Goal: Transaction & Acquisition: Download file/media

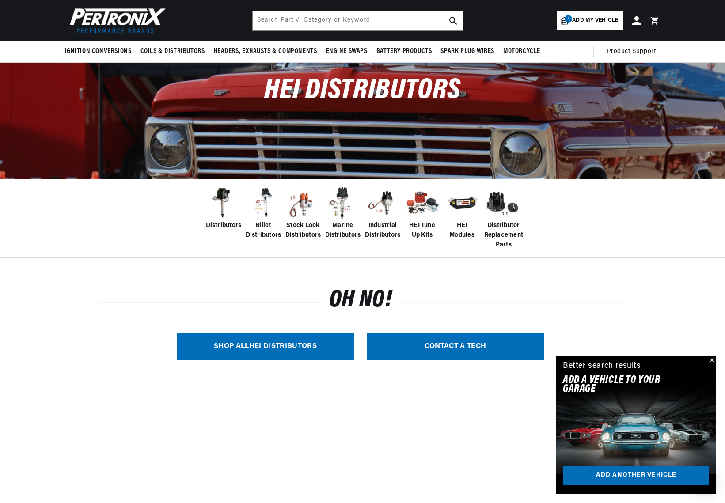
scroll to position [0, 330]
click at [265, 215] on img at bounding box center [263, 203] width 35 height 35
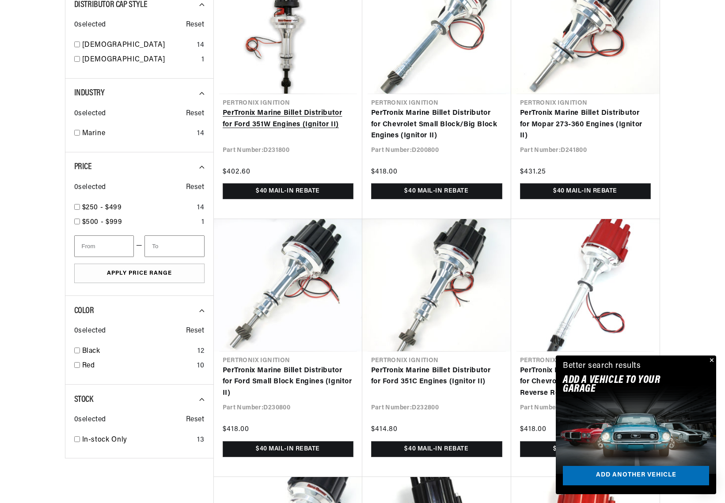
scroll to position [486, 0]
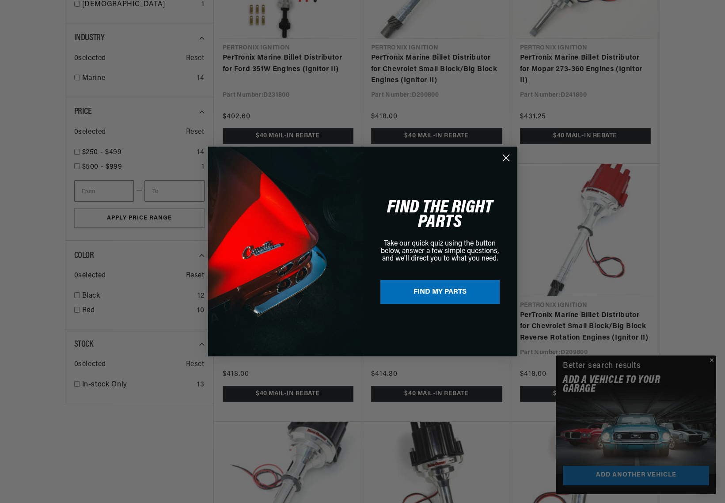
click at [508, 160] on icon "Close dialog" at bounding box center [506, 158] width 6 height 6
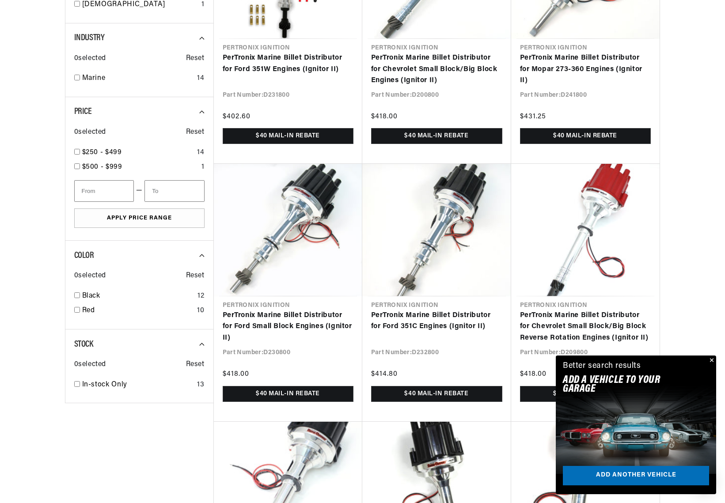
scroll to position [0, 0]
click at [713, 362] on button "Close" at bounding box center [711, 361] width 11 height 11
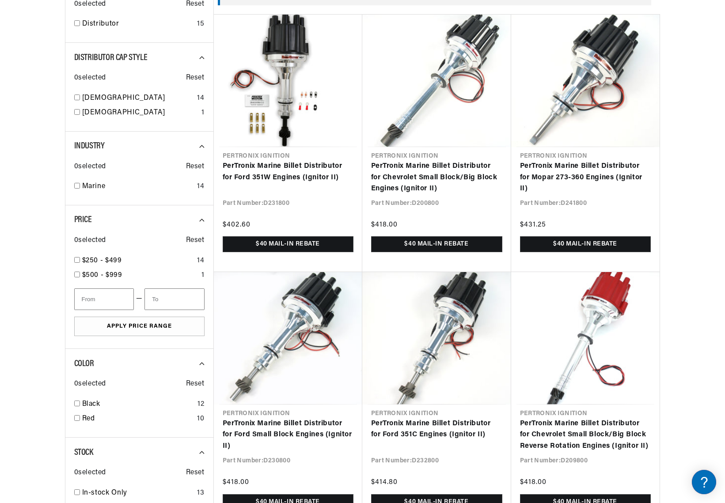
scroll to position [398, 0]
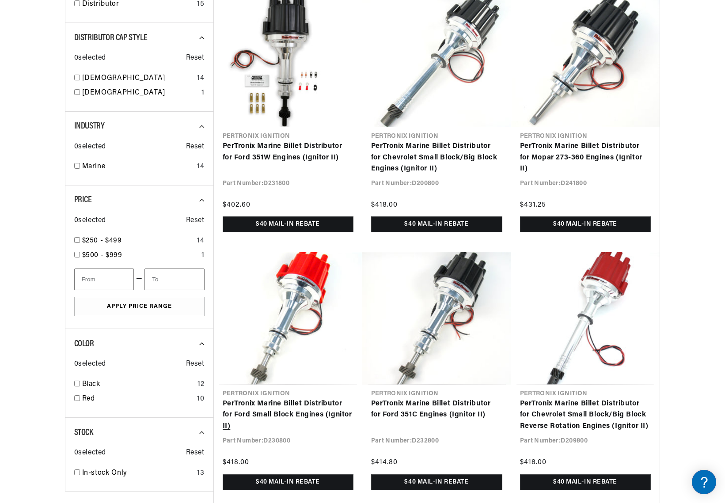
click at [307, 419] on link "PerTronix Marine Billet Distributor for Ford Small Block Engines (Ignitor II)" at bounding box center [288, 416] width 131 height 34
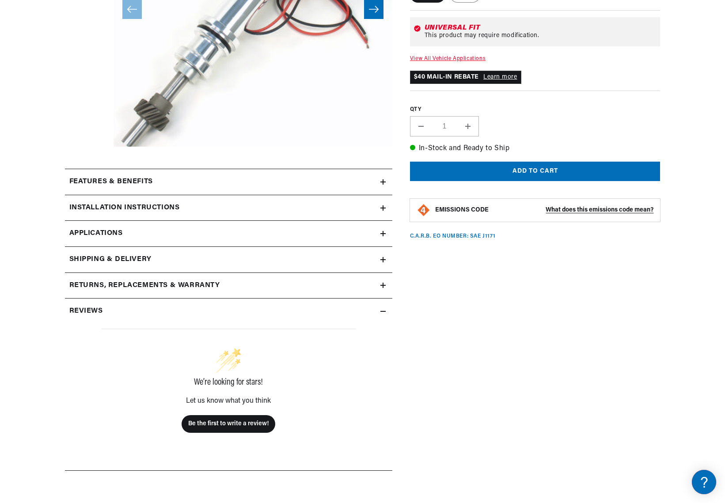
click at [230, 240] on link "Applications" at bounding box center [229, 234] width 328 height 26
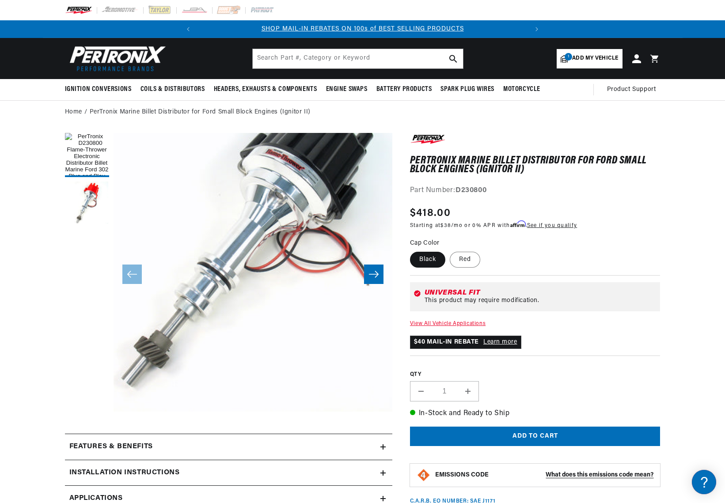
click at [378, 279] on icon "Slide right" at bounding box center [374, 274] width 11 height 9
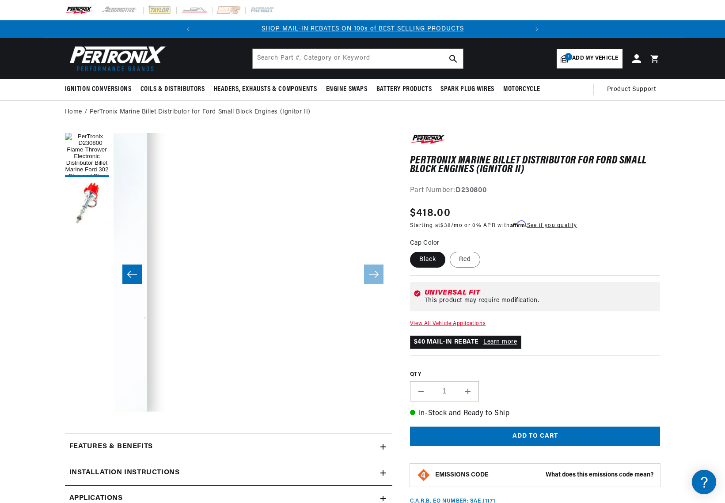
scroll to position [28, 279]
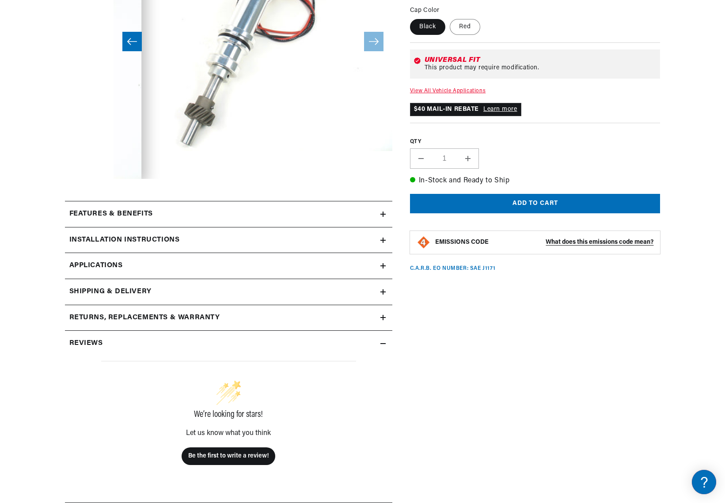
scroll to position [265, 0]
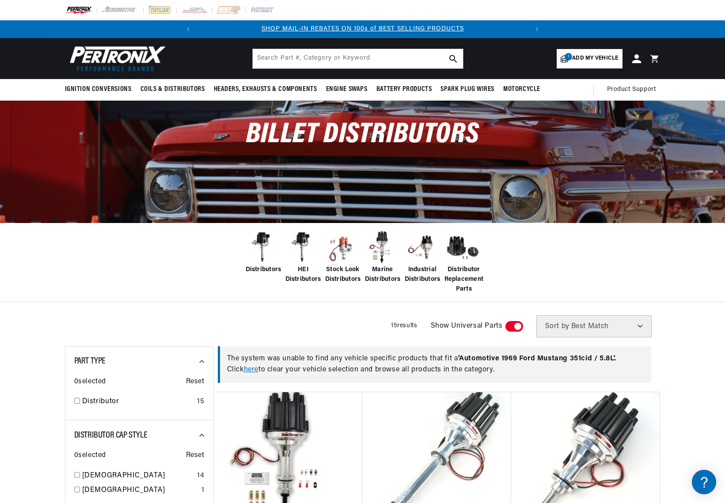
click at [306, 271] on span "HEI Distributors" at bounding box center [304, 275] width 36 height 20
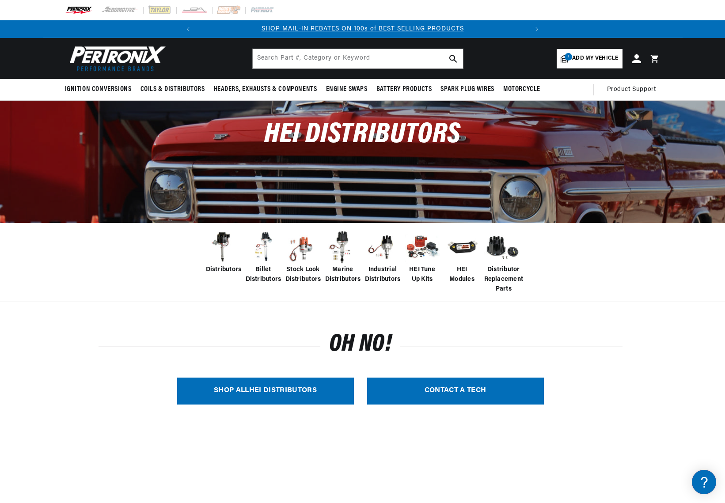
click at [274, 389] on link "SHOP ALL HEI Distributors" at bounding box center [265, 391] width 177 height 27
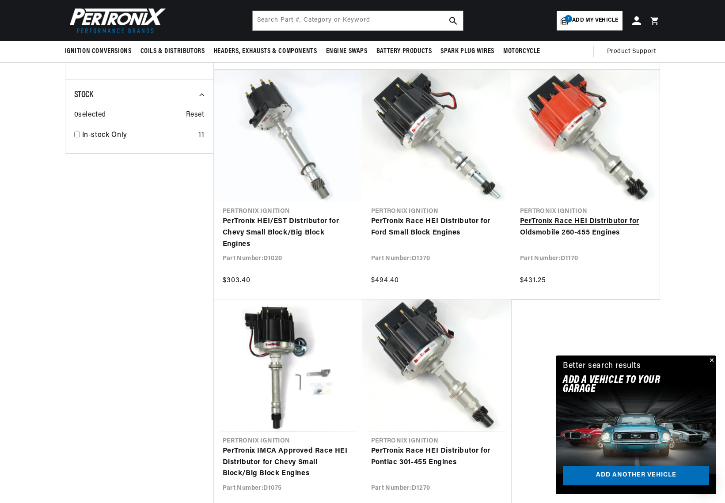
scroll to position [707, 0]
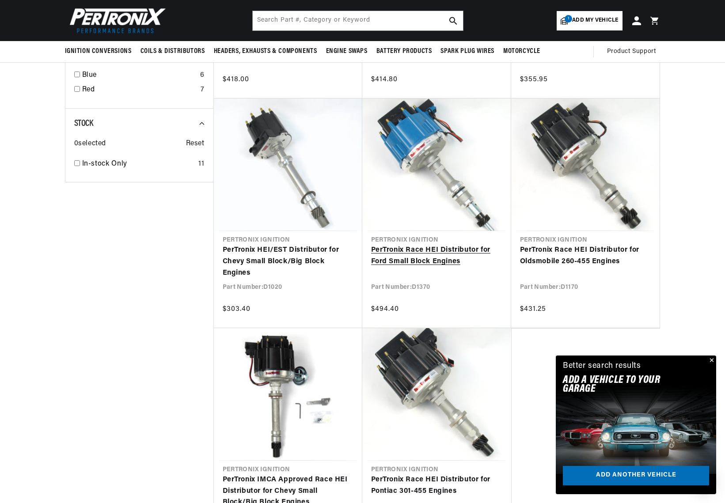
click at [413, 259] on link "PerTronix Race HEI Distributor for Ford Small Block Engines" at bounding box center [436, 256] width 131 height 23
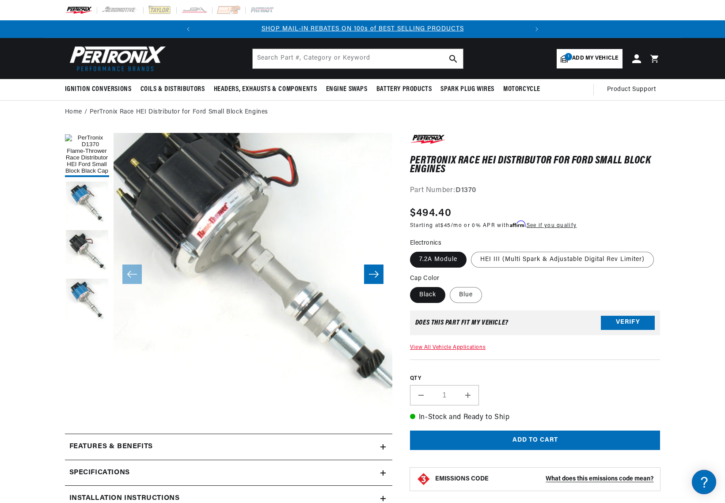
scroll to position [28, 0]
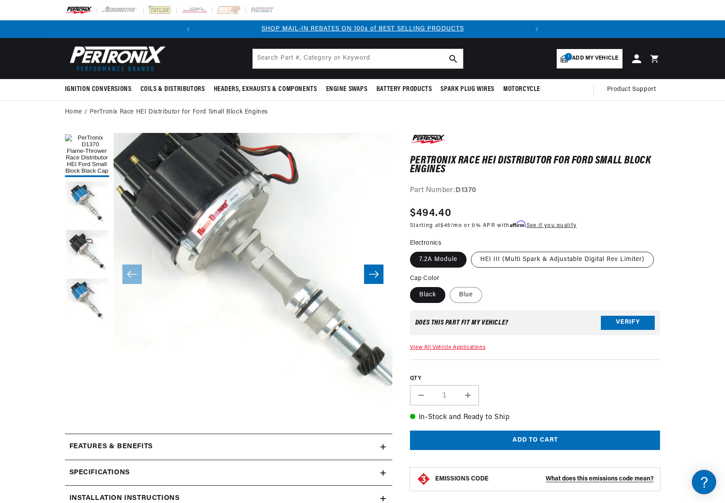
click at [571, 256] on label "HEI III (Multi Spark & Adjustable Digital Rev Limiter)" at bounding box center [562, 260] width 183 height 16
click at [472, 251] on input "HEI III (Multi Spark & Adjustable Digital Rev Limiter)" at bounding box center [471, 250] width 0 height 0
radio input "true"
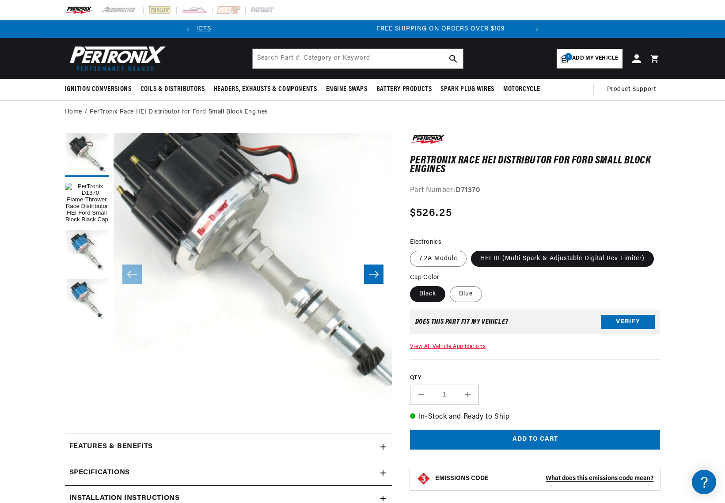
scroll to position [0, 330]
click at [442, 264] on label "7.2A Module" at bounding box center [438, 259] width 57 height 16
click at [413, 250] on input "7.2A Module" at bounding box center [412, 249] width 0 height 0
radio input "true"
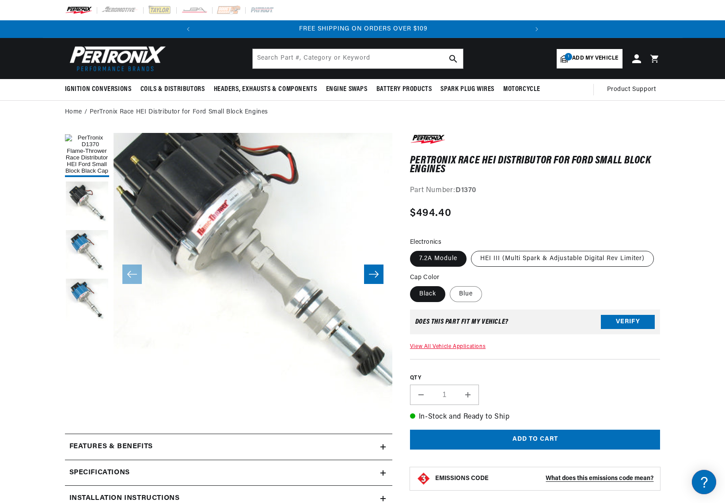
click at [541, 261] on label "HEI III (Multi Spark & Adjustable Digital Rev Limiter)" at bounding box center [562, 259] width 183 height 16
click at [472, 250] on input "HEI III (Multi Spark & Adjustable Digital Rev Limiter)" at bounding box center [471, 249] width 0 height 0
radio input "true"
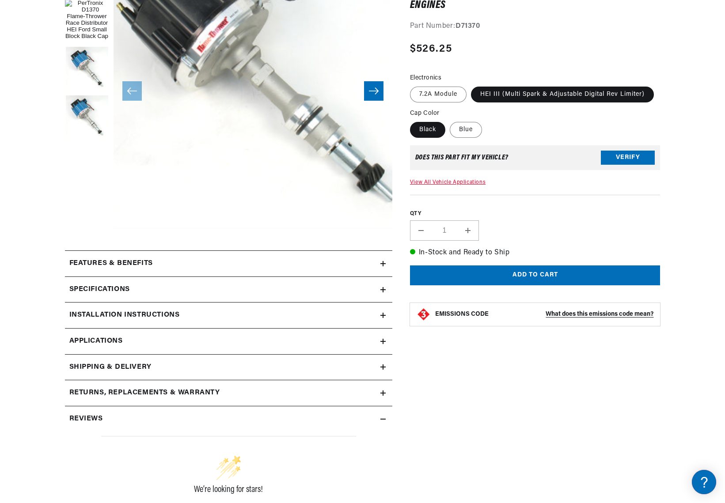
scroll to position [221, 0]
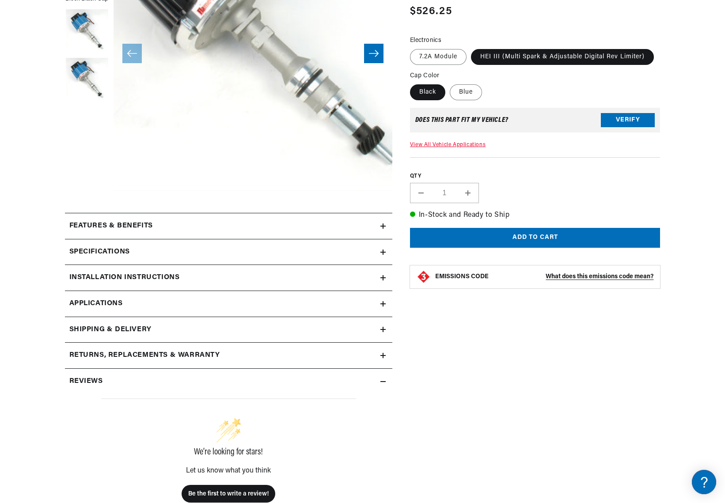
click at [211, 227] on div "Features & Benefits" at bounding box center [223, 226] width 316 height 11
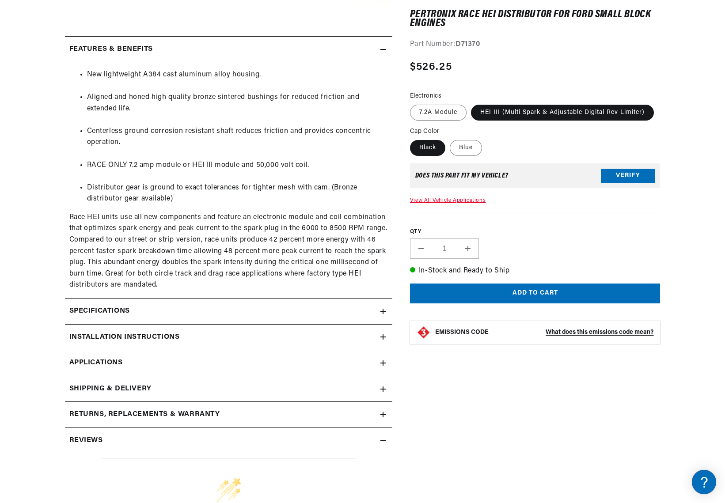
scroll to position [0, 0]
click at [219, 55] on div "Specifications" at bounding box center [223, 49] width 316 height 11
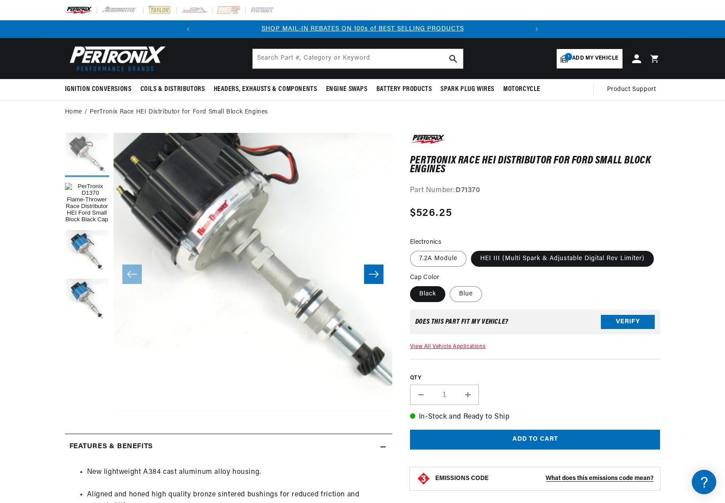
click at [88, 151] on button "Load image 3 in gallery view" at bounding box center [87, 155] width 44 height 44
click at [84, 198] on button "Load image 1 in gallery view" at bounding box center [87, 204] width 44 height 44
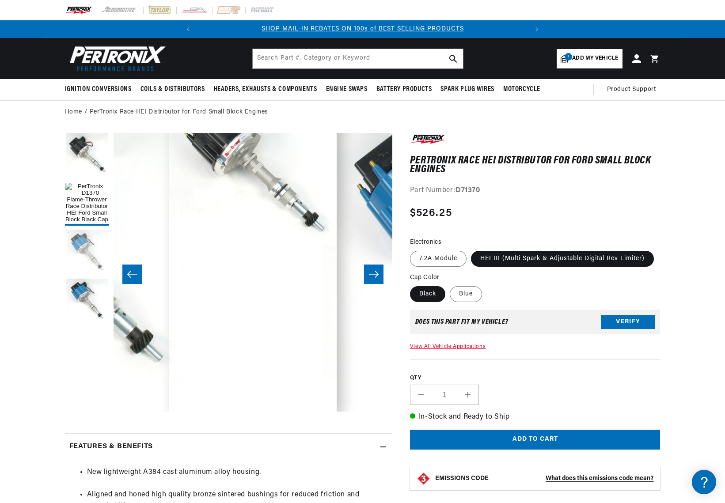
click at [79, 234] on button "Load image 2 in gallery view" at bounding box center [87, 252] width 44 height 44
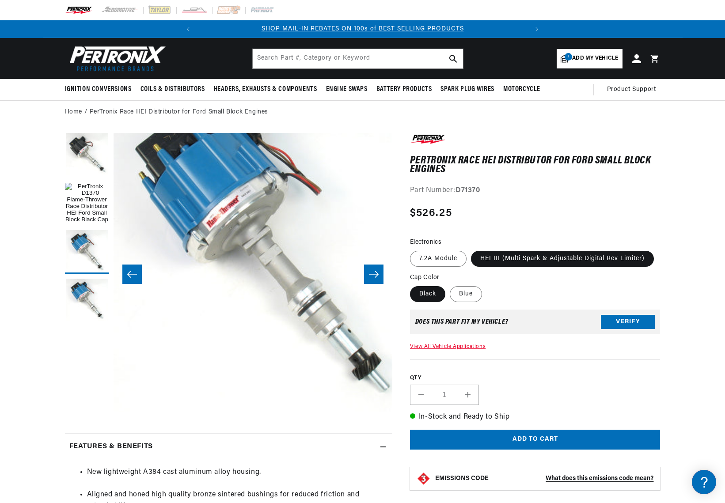
scroll to position [28, 419]
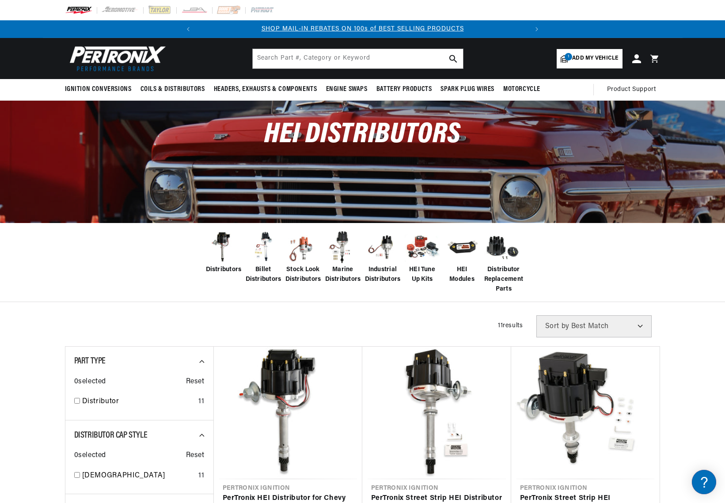
click at [225, 268] on span "Distributors" at bounding box center [224, 270] width 36 height 10
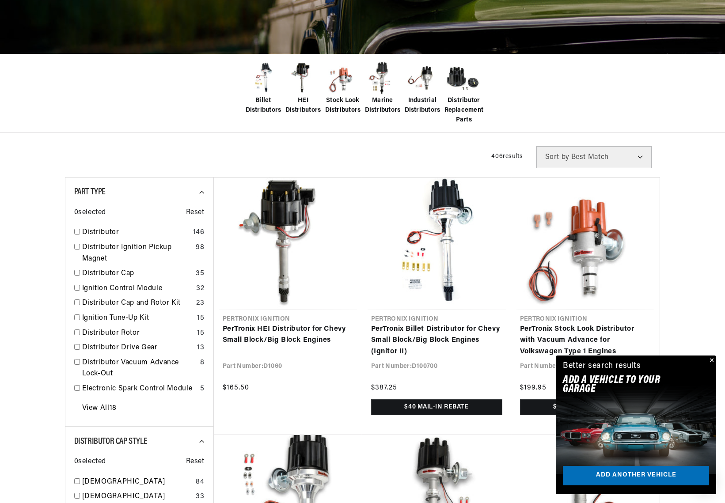
scroll to position [133, 0]
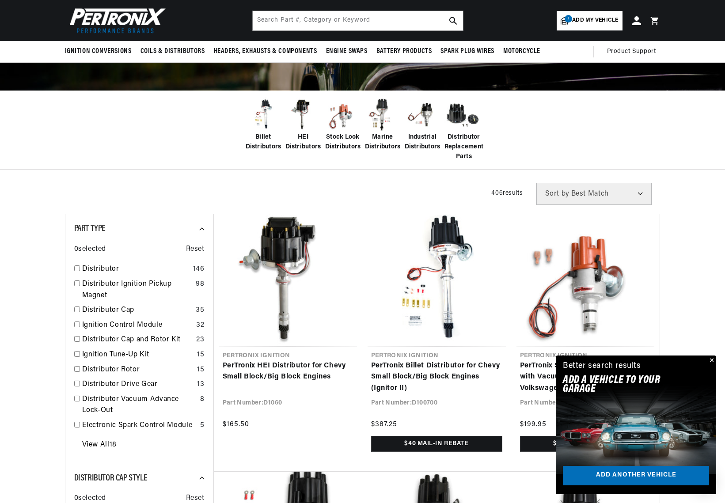
click at [263, 138] on span "Billet Distributors" at bounding box center [264, 143] width 36 height 20
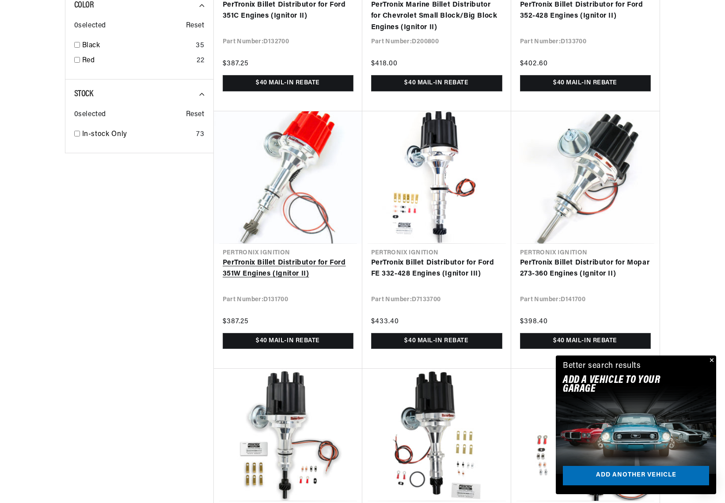
scroll to position [0, 330]
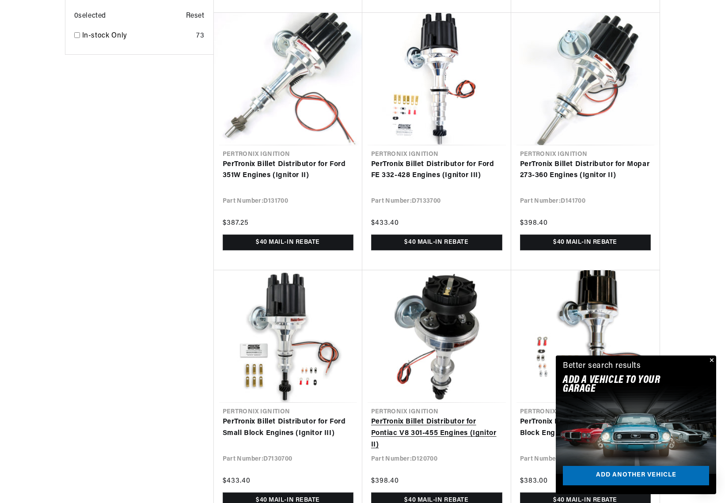
scroll to position [928, 0]
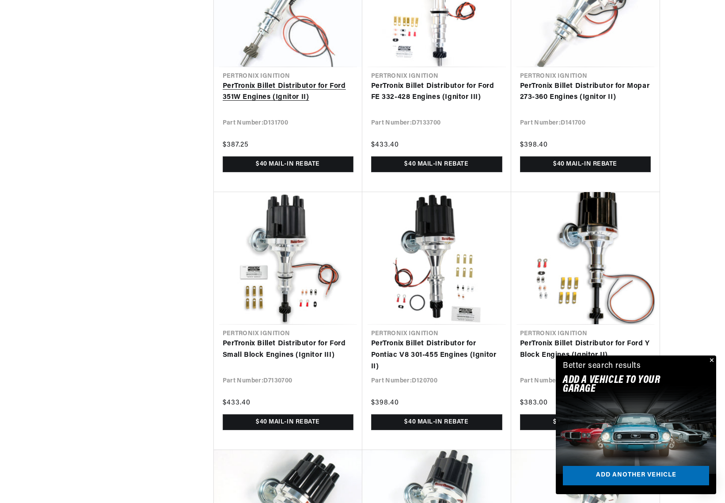
click at [297, 103] on link "PerTronix Billet Distributor for Ford 351W Engines (Ignitor II)" at bounding box center [288, 92] width 131 height 23
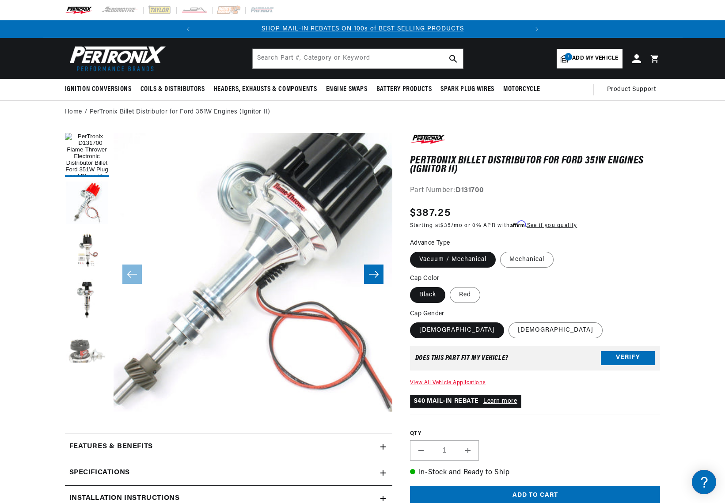
click at [77, 342] on button "Load image 5 in gallery view" at bounding box center [87, 350] width 44 height 44
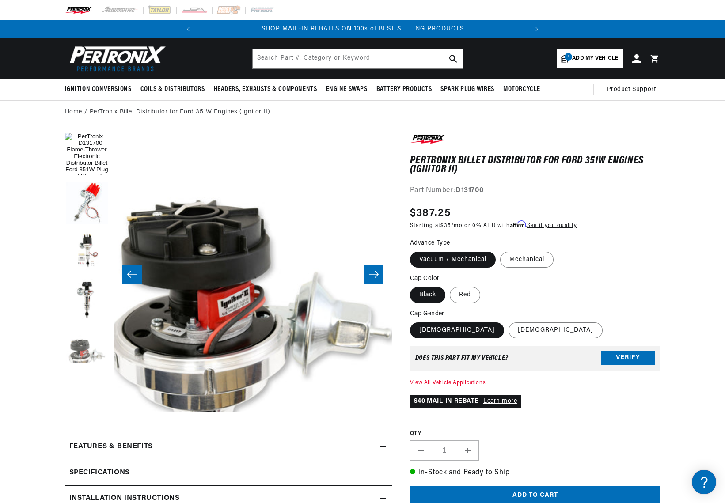
scroll to position [0, 1116]
click at [85, 156] on button "Load image 1 in gallery view" at bounding box center [87, 155] width 44 height 44
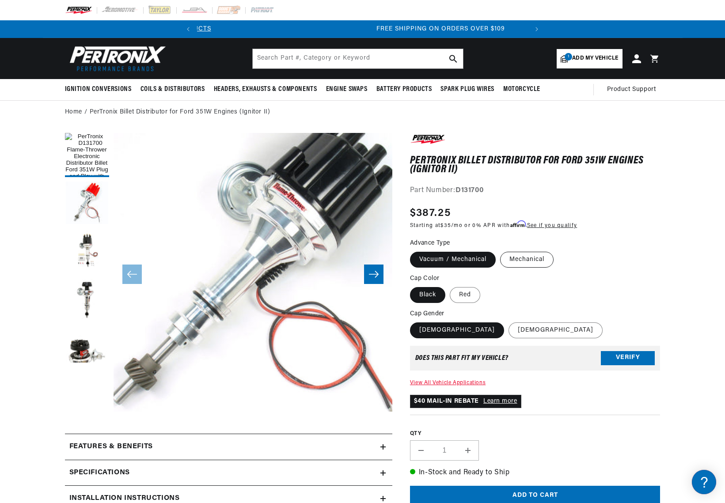
scroll to position [0, 330]
click at [528, 261] on label "Mechanical" at bounding box center [526, 260] width 53 height 16
click at [501, 251] on input "Mechanical" at bounding box center [500, 250] width 0 height 0
radio input "true"
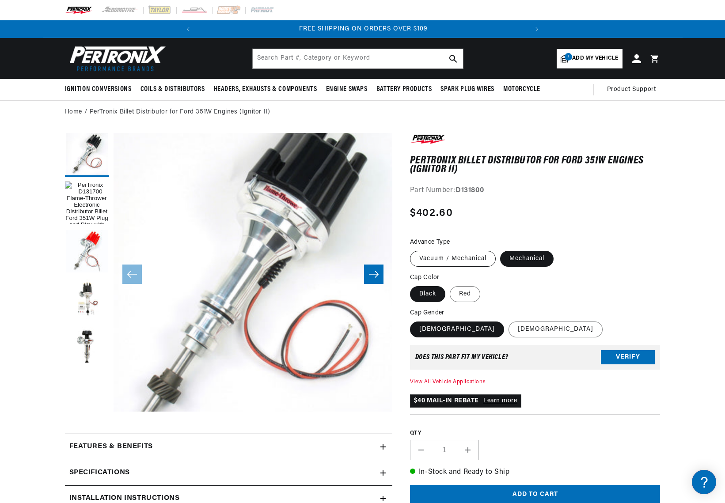
click at [445, 258] on label "Vacuum / Mechanical" at bounding box center [453, 259] width 86 height 16
click at [413, 250] on input "Vacuum / Mechanical" at bounding box center [412, 249] width 0 height 0
radio input "true"
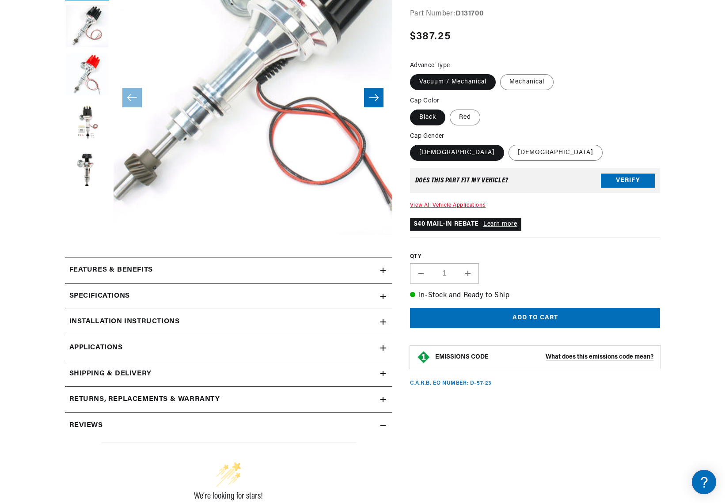
click at [232, 264] on summary "Features & Benefits" at bounding box center [229, 271] width 328 height 26
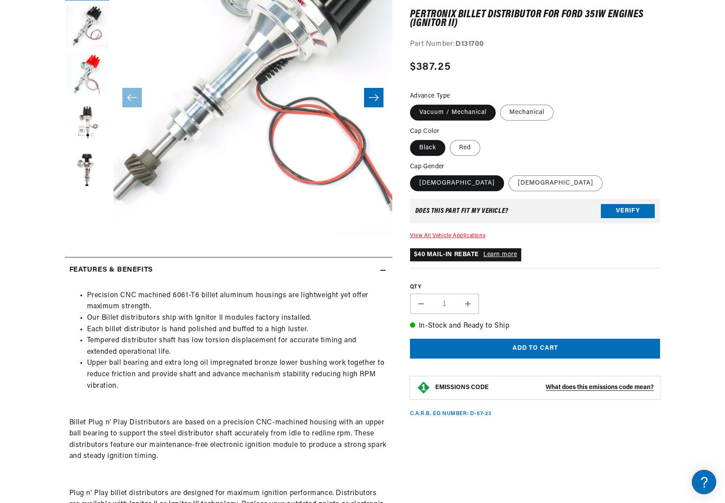
click at [232, 264] on summary "Features & Benefits" at bounding box center [229, 271] width 328 height 26
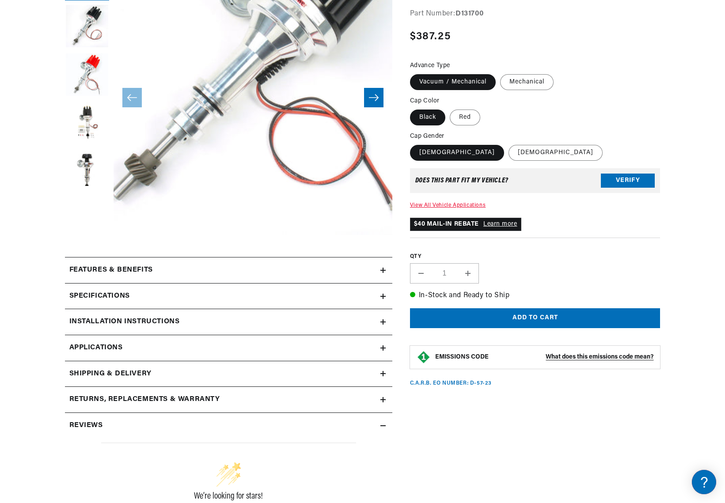
click at [228, 276] on div "Specifications" at bounding box center [223, 270] width 316 height 11
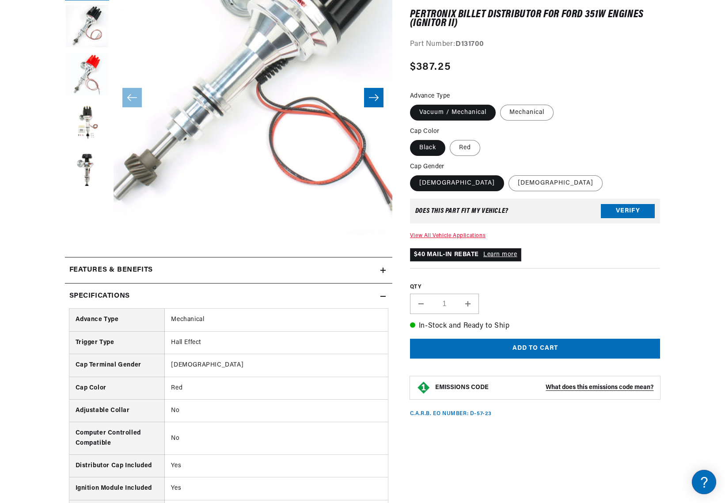
click at [228, 276] on div "Specifications" at bounding box center [223, 270] width 316 height 11
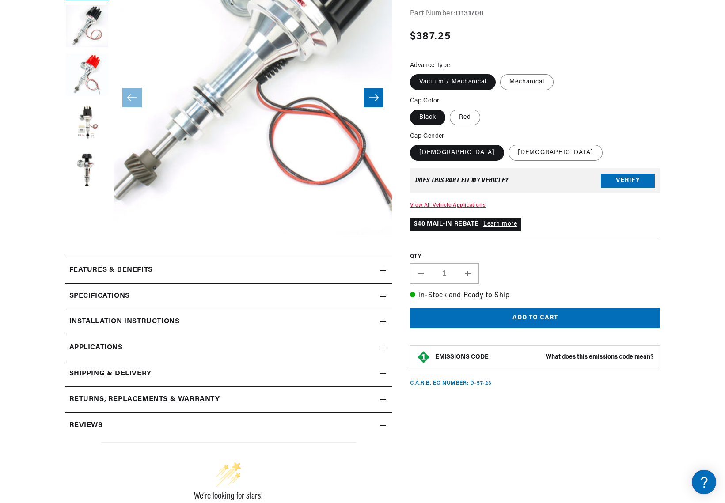
click at [228, 283] on summary "Specifications" at bounding box center [229, 271] width 328 height 26
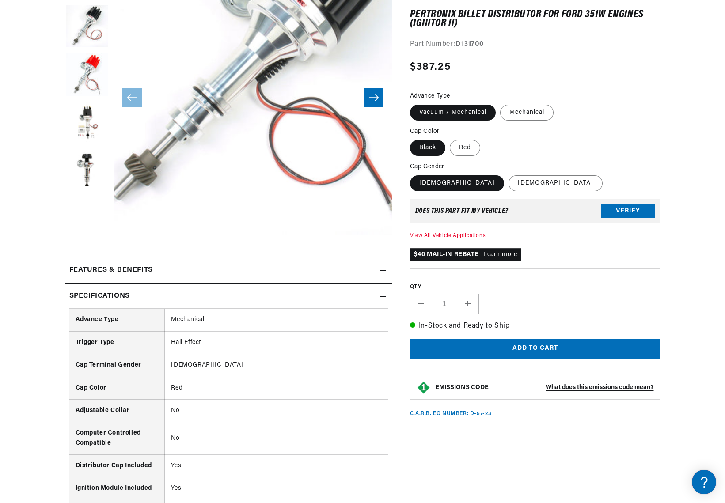
click at [228, 283] on summary "Specifications" at bounding box center [229, 271] width 328 height 26
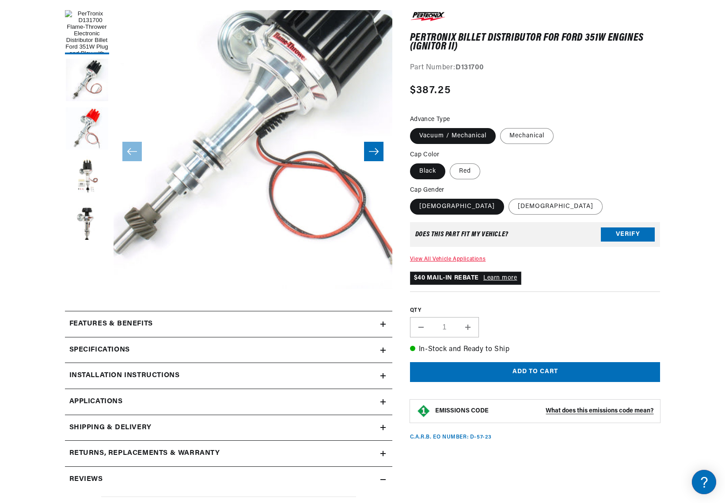
scroll to position [133, 0]
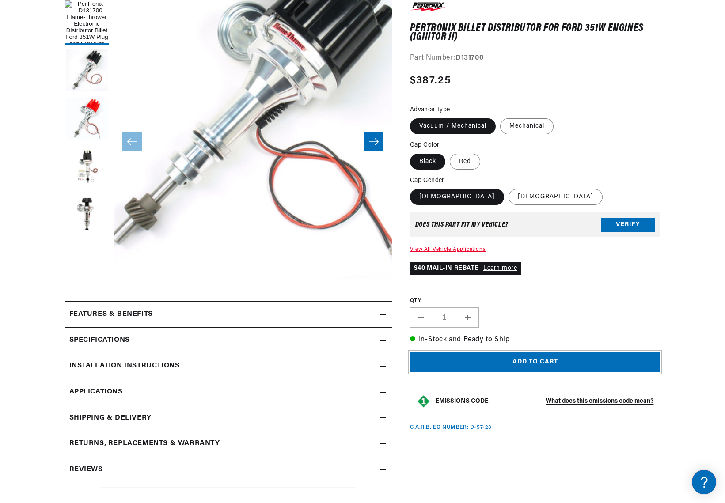
click at [549, 356] on button "Add to cart" at bounding box center [535, 363] width 251 height 20
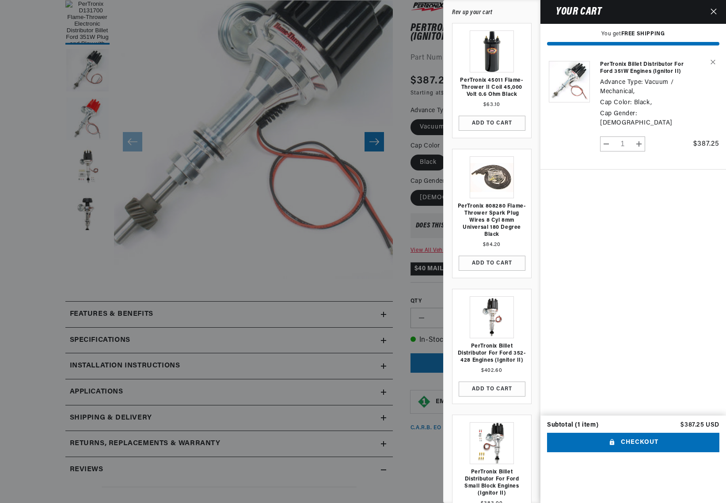
click at [199, 329] on div at bounding box center [363, 251] width 726 height 503
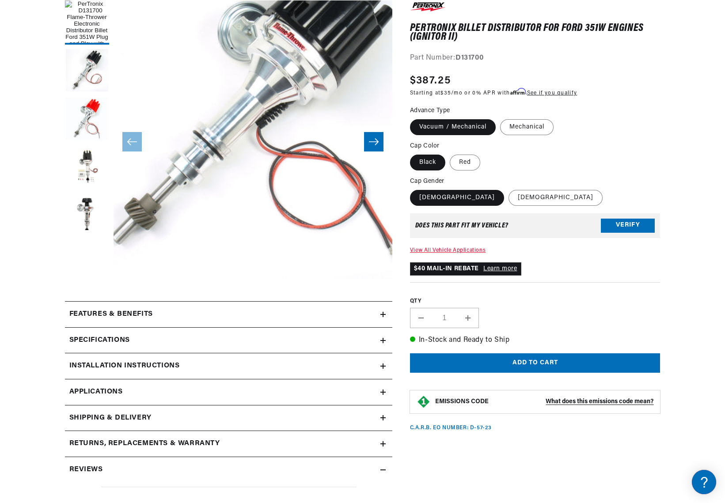
scroll to position [0, 90]
click at [198, 320] on div "Specifications" at bounding box center [223, 314] width 316 height 11
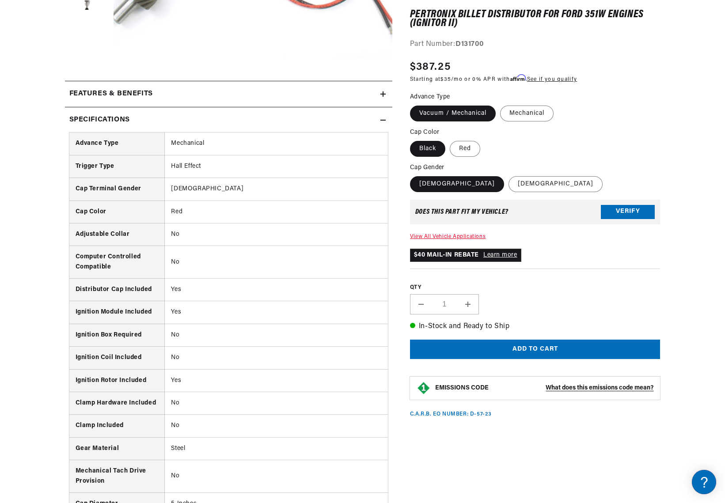
scroll to position [354, 0]
click at [192, 95] on div "Features & Benefits" at bounding box center [223, 93] width 316 height 11
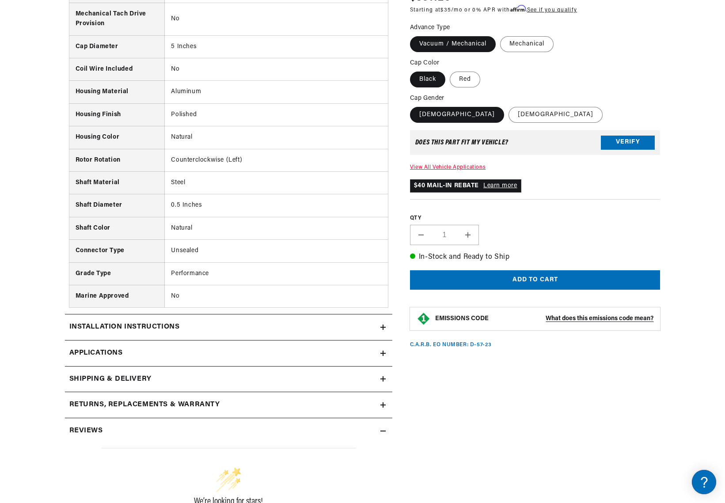
scroll to position [1061, 0]
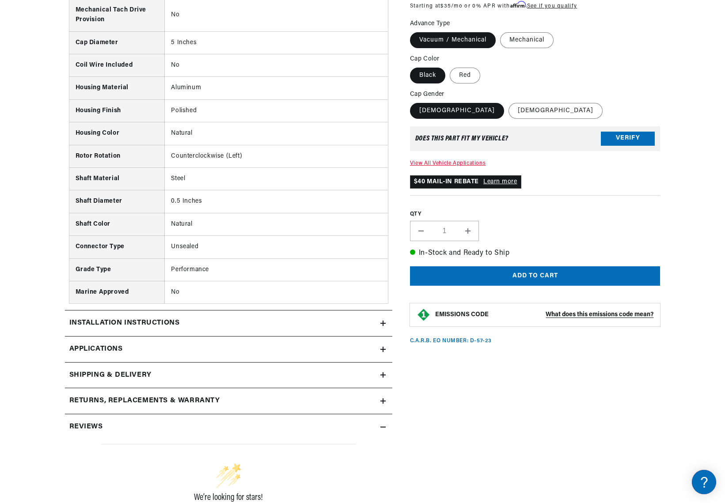
click at [169, 345] on link "Applications" at bounding box center [229, 350] width 328 height 26
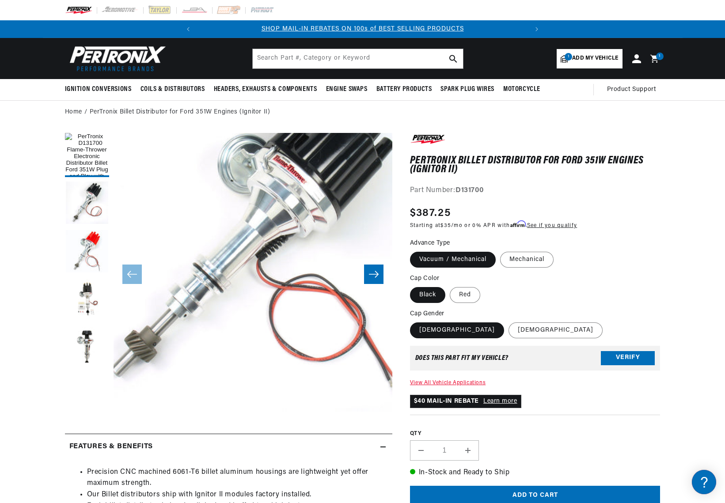
click at [370, 275] on icon "Slide right" at bounding box center [374, 274] width 10 height 7
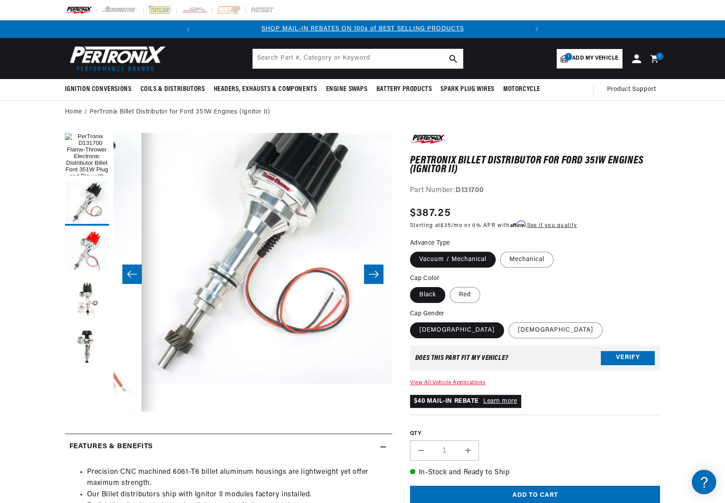
click at [370, 274] on icon "Slide right" at bounding box center [374, 274] width 11 height 9
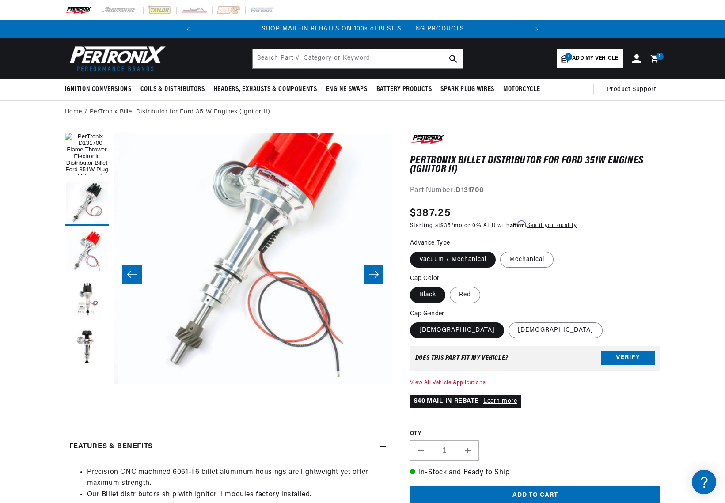
scroll to position [28, 558]
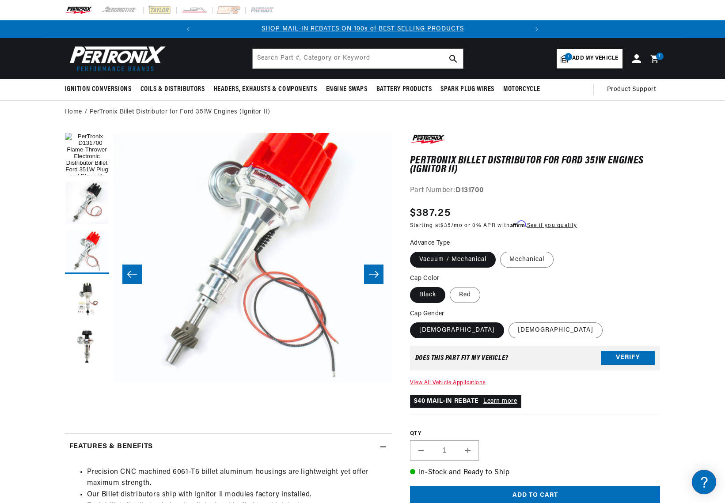
click at [372, 271] on icon "Slide right" at bounding box center [374, 274] width 11 height 9
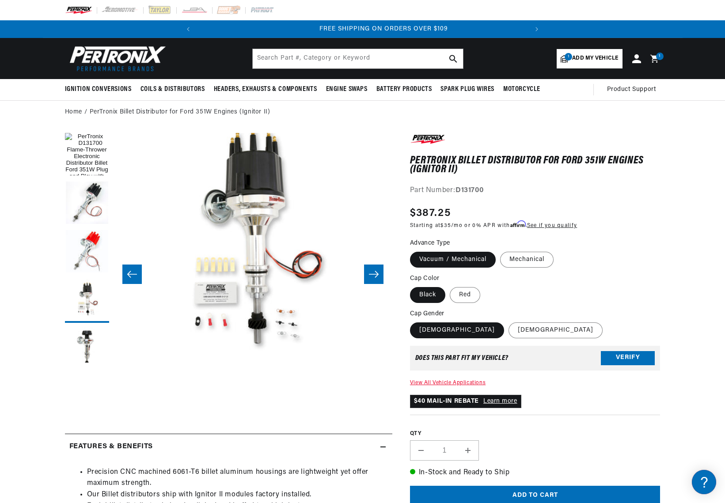
scroll to position [0, 330]
click at [371, 271] on icon "Slide right" at bounding box center [374, 274] width 11 height 9
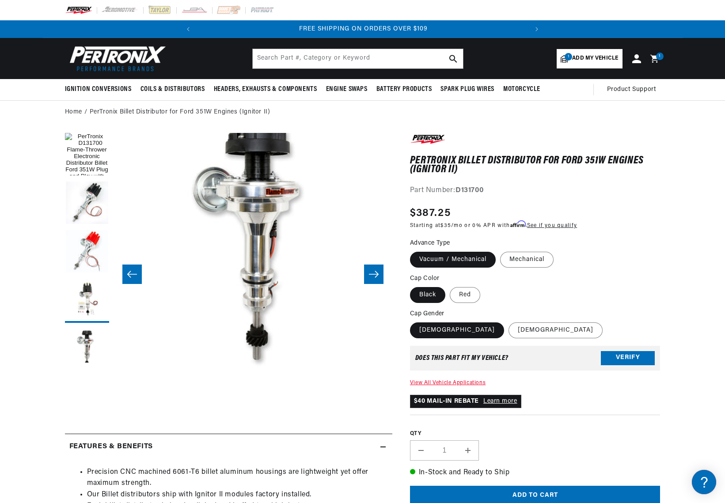
scroll to position [28, 1116]
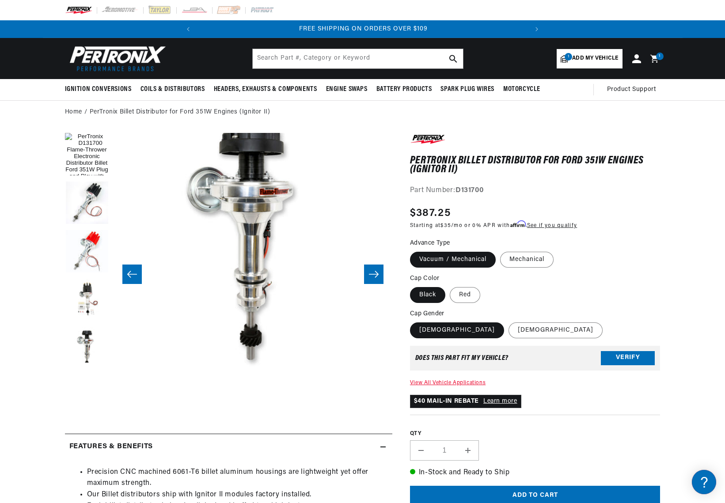
click at [370, 271] on icon "Slide right" at bounding box center [374, 274] width 11 height 9
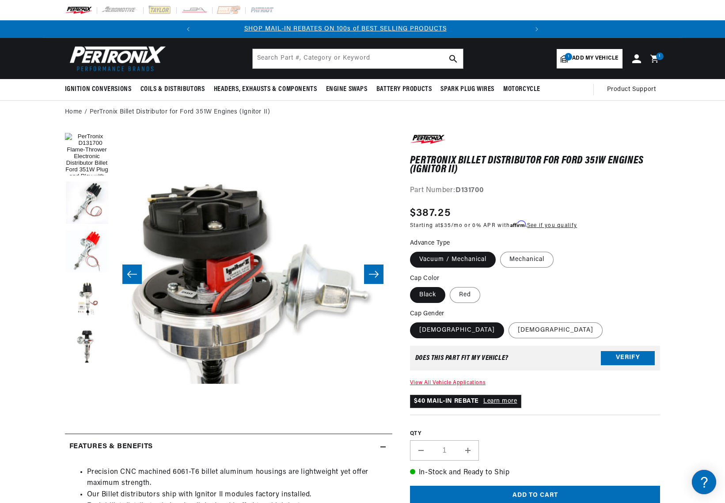
scroll to position [0, 0]
click at [370, 278] on icon "Slide right" at bounding box center [374, 274] width 11 height 9
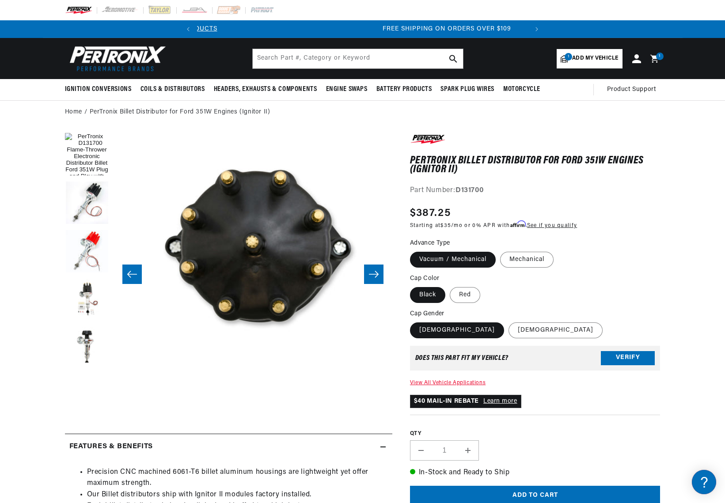
scroll to position [0, 330]
click at [370, 278] on icon "Slide right" at bounding box center [374, 274] width 11 height 9
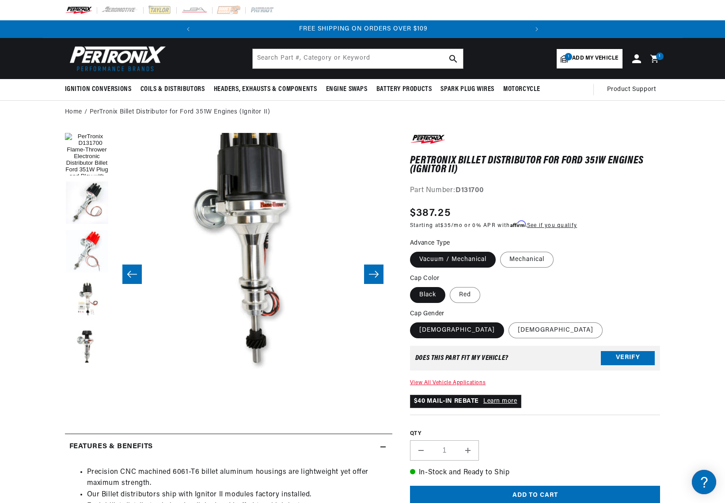
click at [370, 278] on icon "Slide right" at bounding box center [374, 274] width 11 height 9
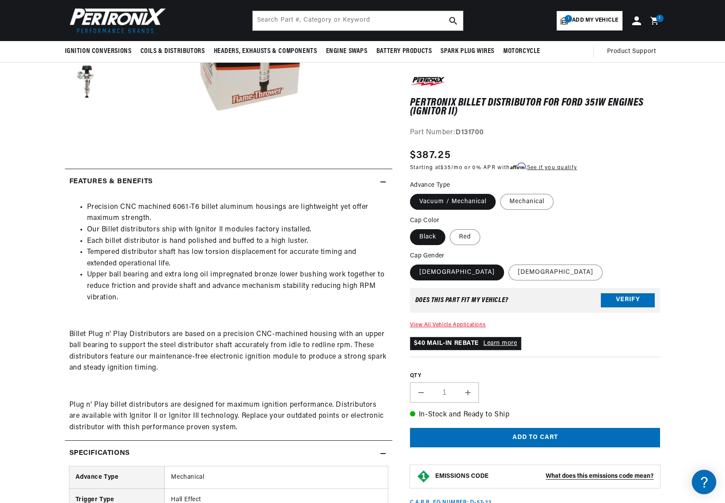
scroll to position [175, 0]
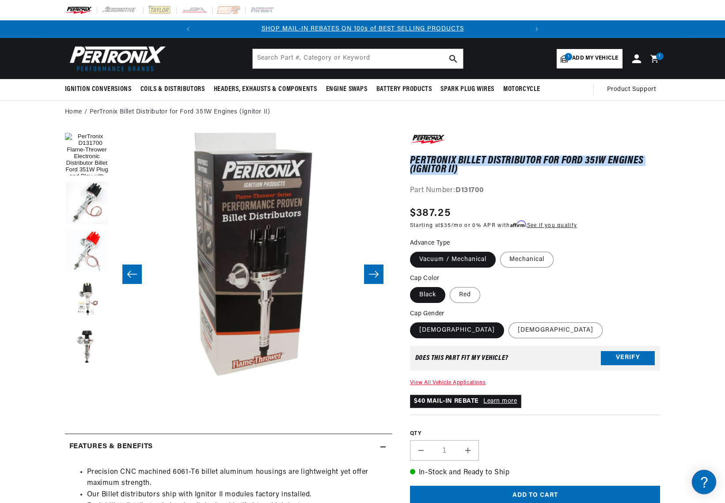
drag, startPoint x: 411, startPoint y: 157, endPoint x: 469, endPoint y: 169, distance: 59.0
click at [469, 169] on h1 "PerTronix Billet Distributor for Ford 351W Engines (Ignitor II)" at bounding box center [535, 165] width 251 height 18
copy h1 "PerTronix Billet Distributor for Ford 351W Engines (Ignitor II)"
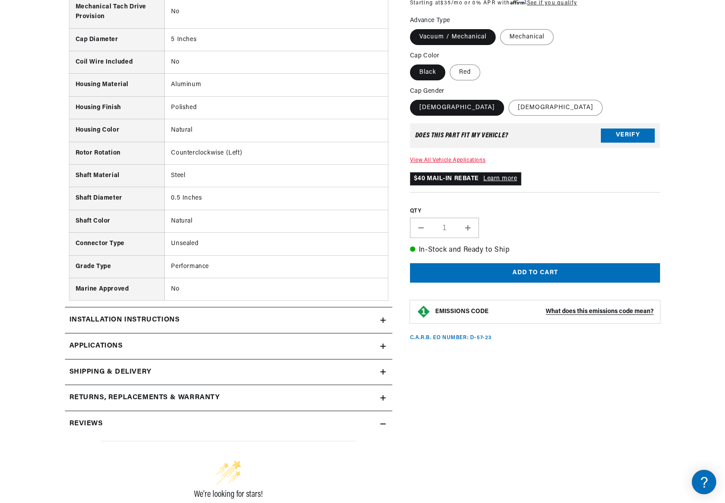
scroll to position [1238, 0]
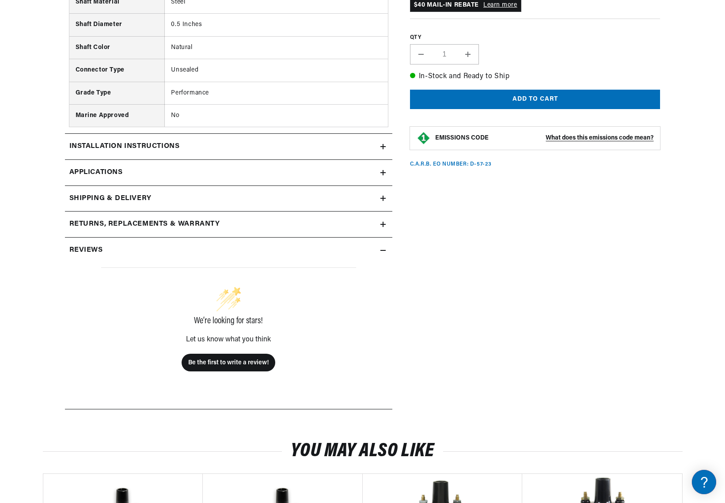
click at [175, 168] on link "Applications" at bounding box center [229, 173] width 328 height 26
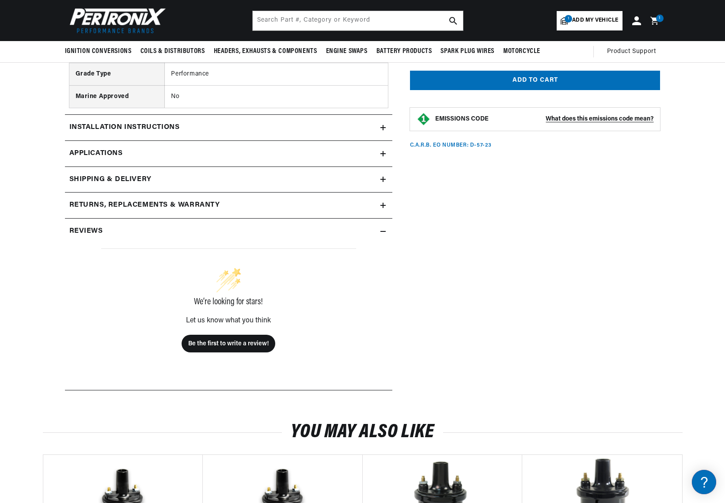
scroll to position [1169, 0]
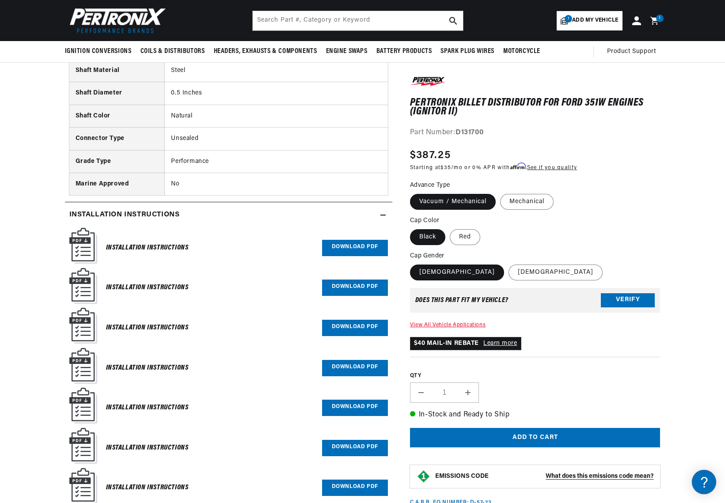
click at [359, 245] on link "Download PDF" at bounding box center [355, 248] width 66 height 16
click at [338, 284] on link "Download PDF" at bounding box center [355, 288] width 66 height 16
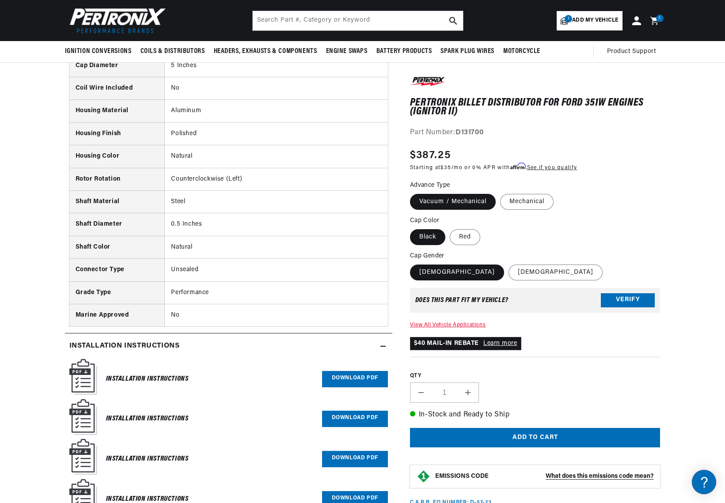
scroll to position [992, 0]
